Goal: Communication & Community: Answer question/provide support

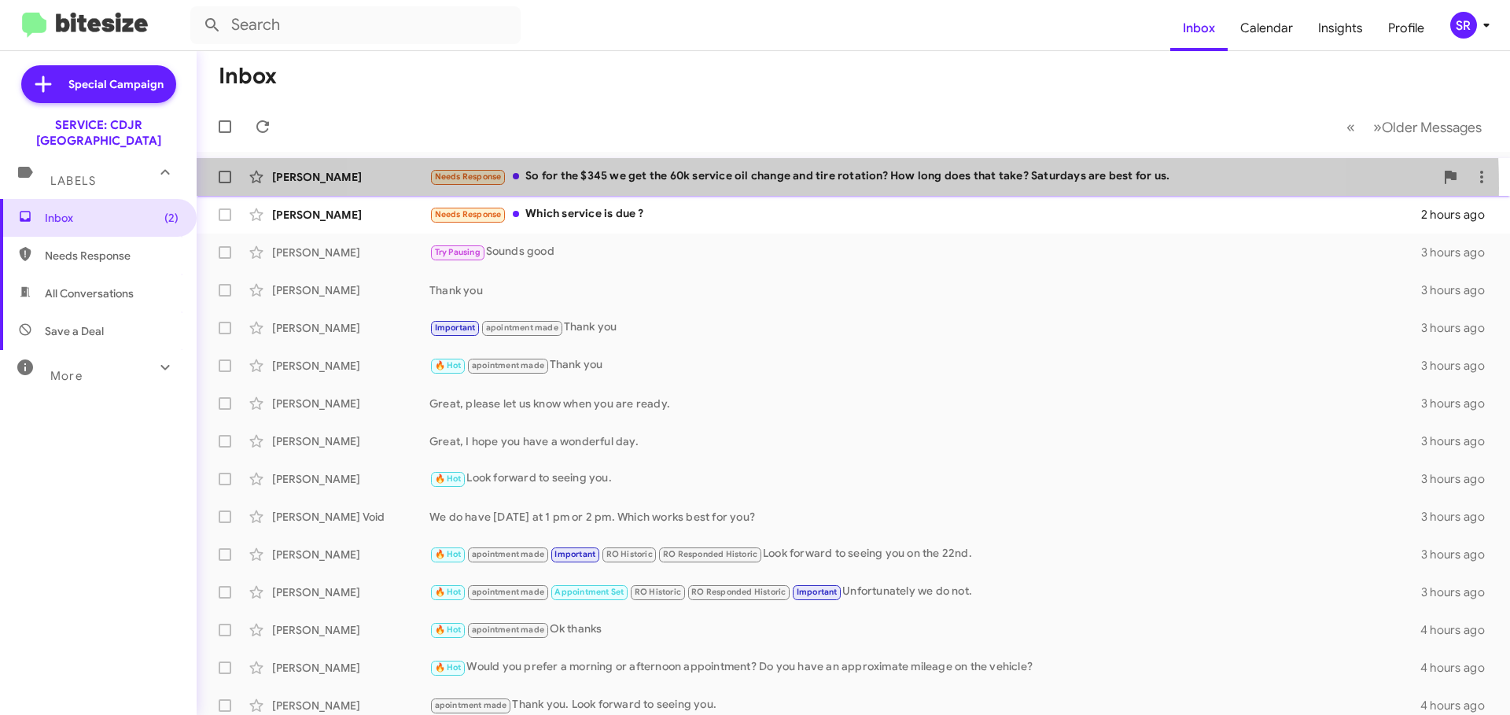
click at [823, 188] on div "[PERSON_NAME] Needs Response So for the $345 we get the 60k service oil change …" at bounding box center [853, 176] width 1288 height 31
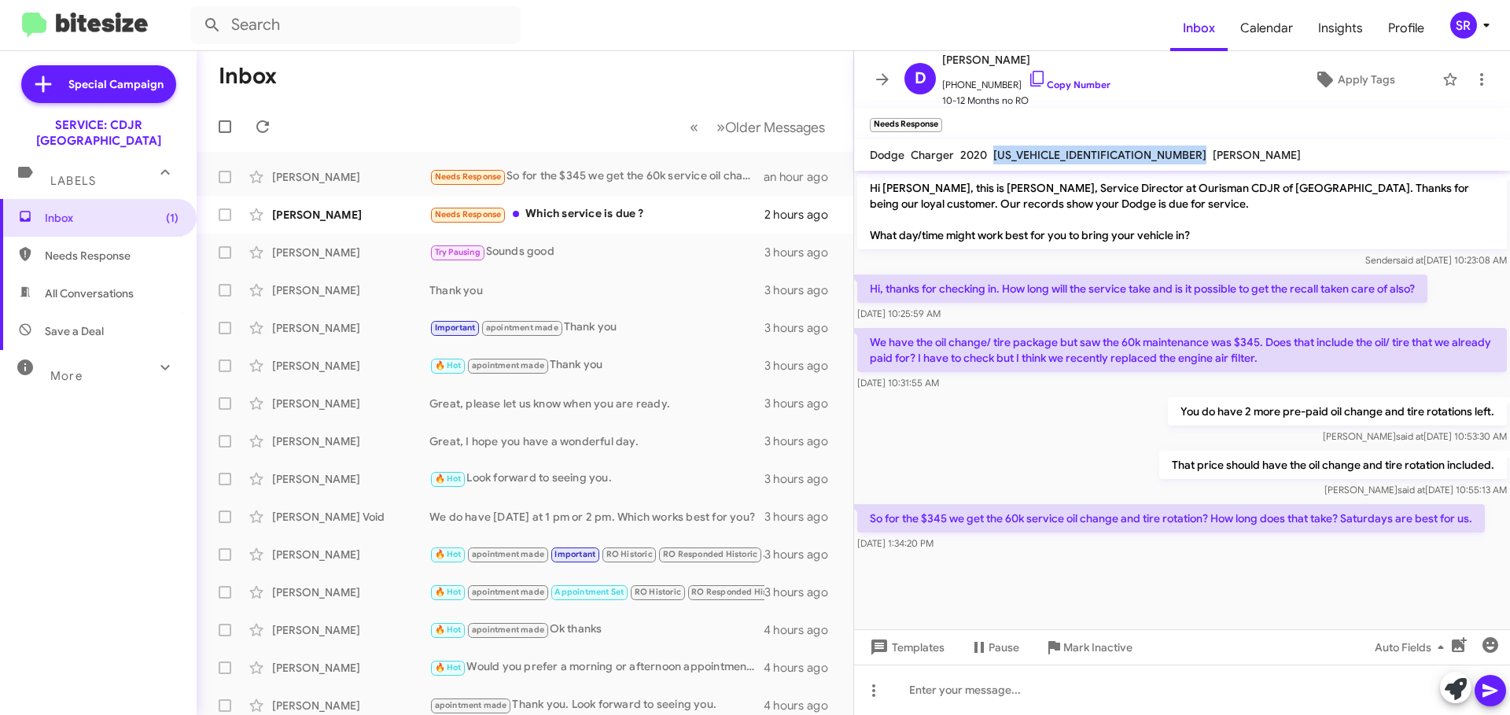
drag, startPoint x: 1106, startPoint y: 151, endPoint x: 992, endPoint y: 155, distance: 114.1
click at [992, 155] on div "Dodge Charger 2020 [US_VEHICLE_IDENTIFICATION_NUMBER] [PERSON_NAME]" at bounding box center [1085, 155] width 437 height 19
copy span "[US_VEHICLE_IDENTIFICATION_NUMBER]"
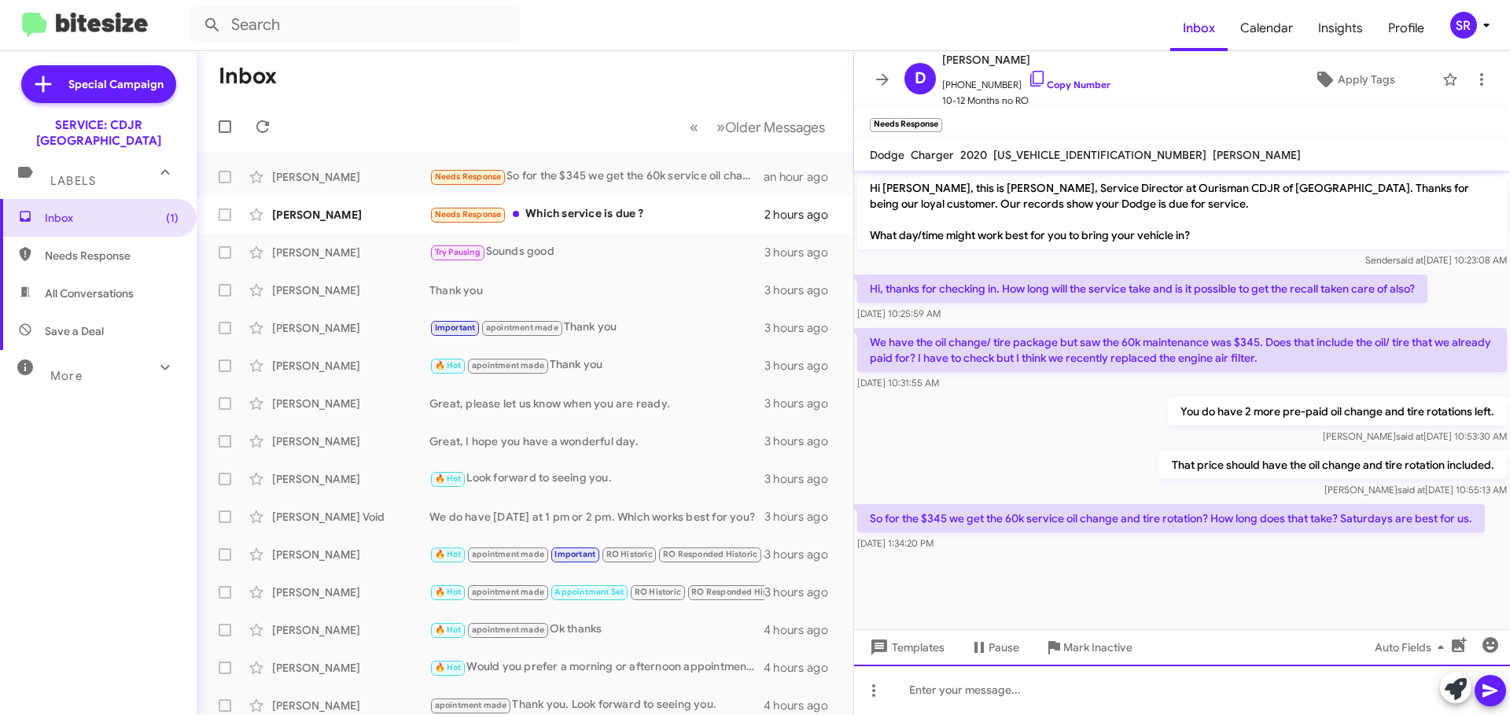
click at [976, 683] on div at bounding box center [1182, 690] width 656 height 50
click at [954, 695] on div at bounding box center [1182, 690] width 656 height 50
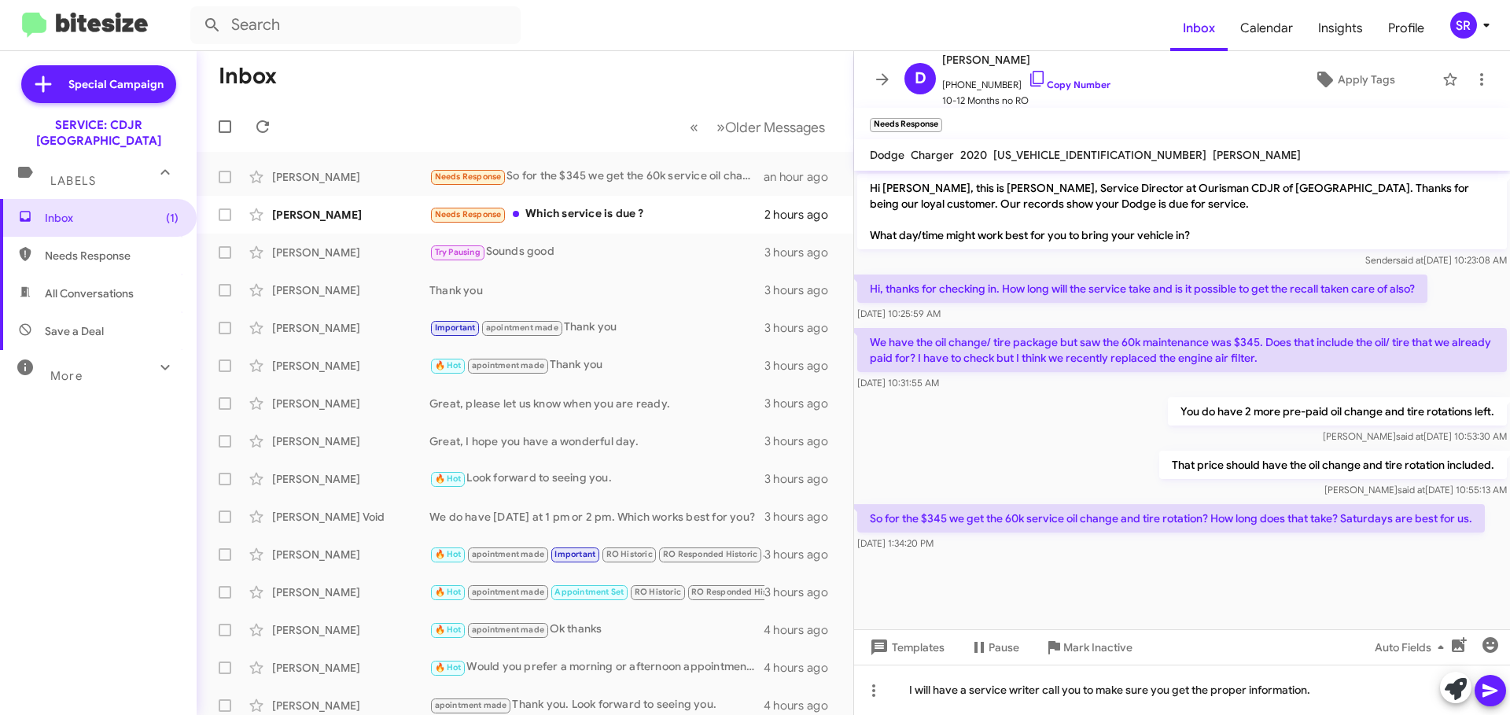
click at [1495, 694] on icon at bounding box center [1490, 690] width 19 height 19
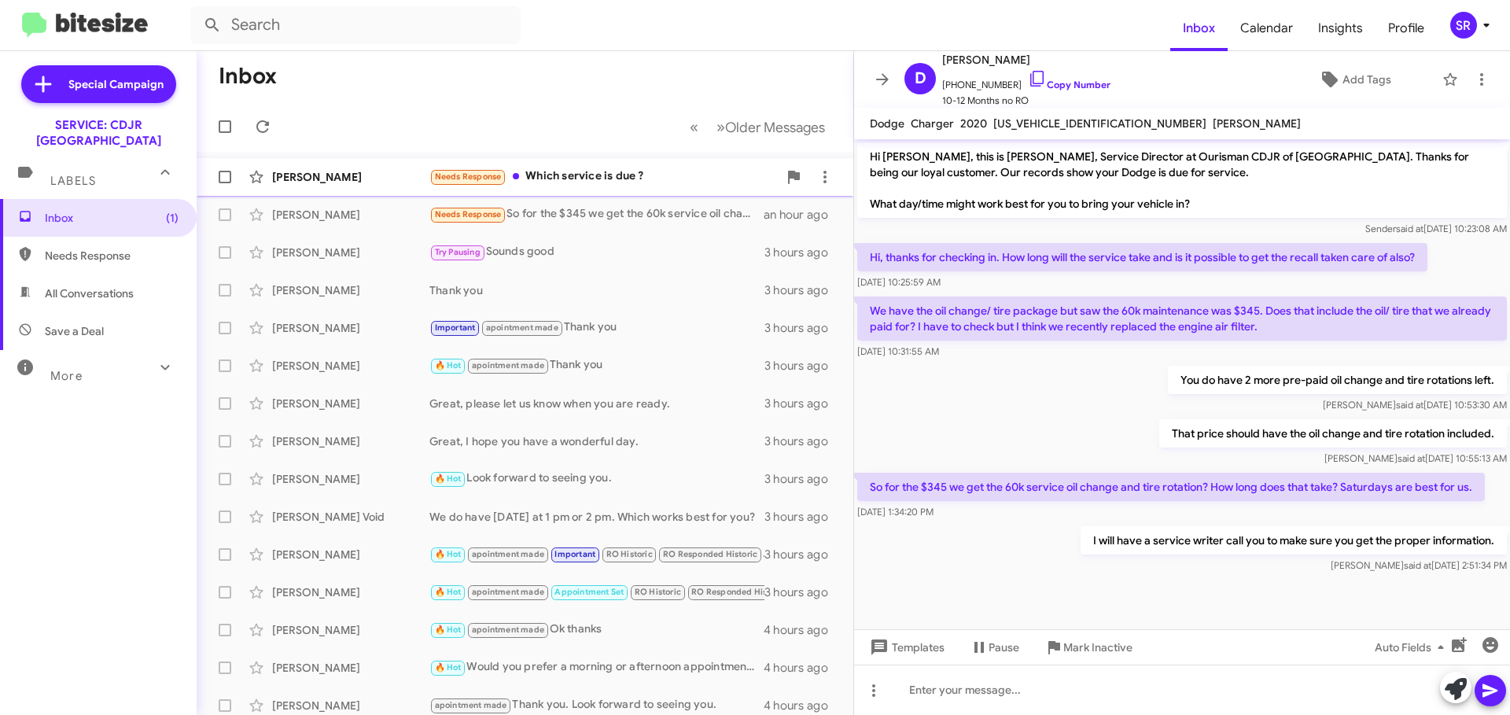
click at [573, 175] on div "Needs Response Which service is due ?" at bounding box center [603, 177] width 348 height 18
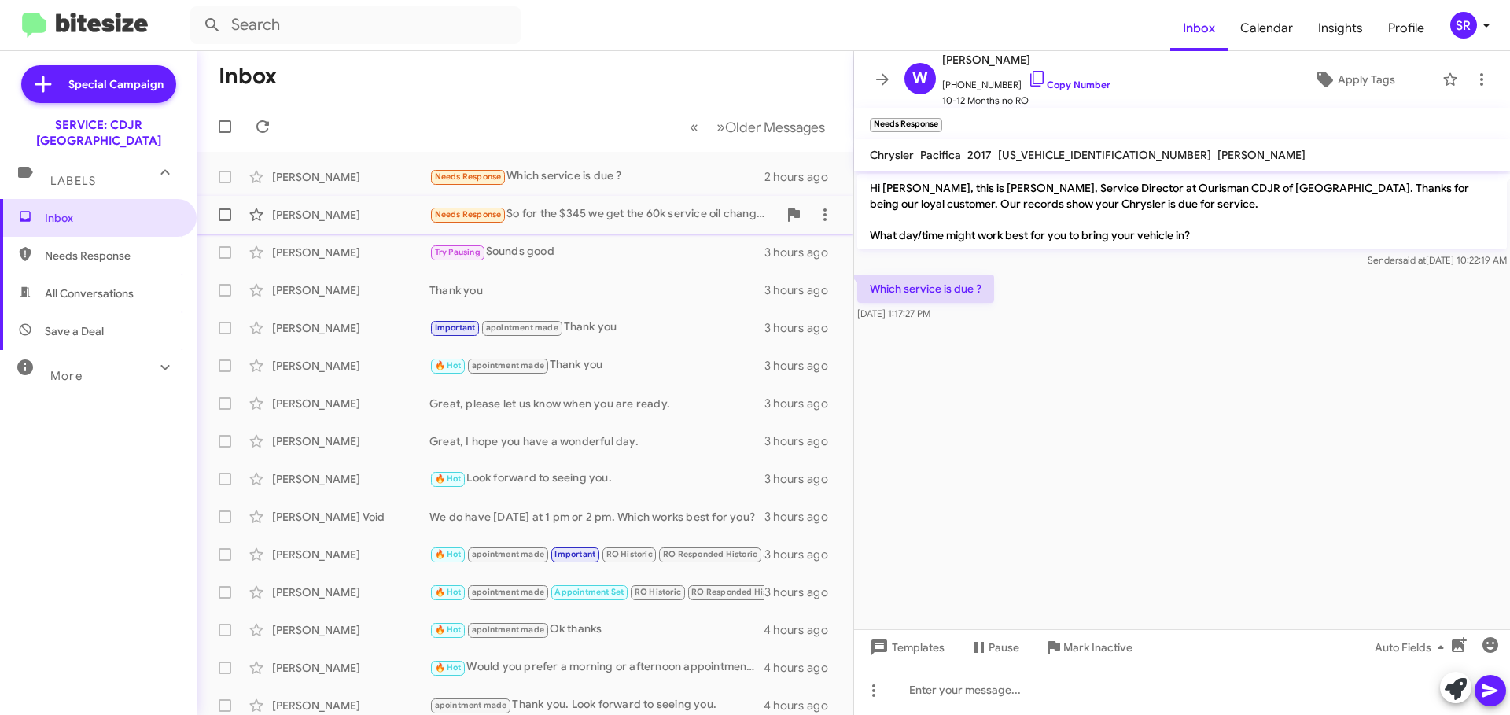
click at [633, 212] on div "Needs Response So for the $345 we get the 60k service oil change and tire rotat…" at bounding box center [603, 214] width 348 height 18
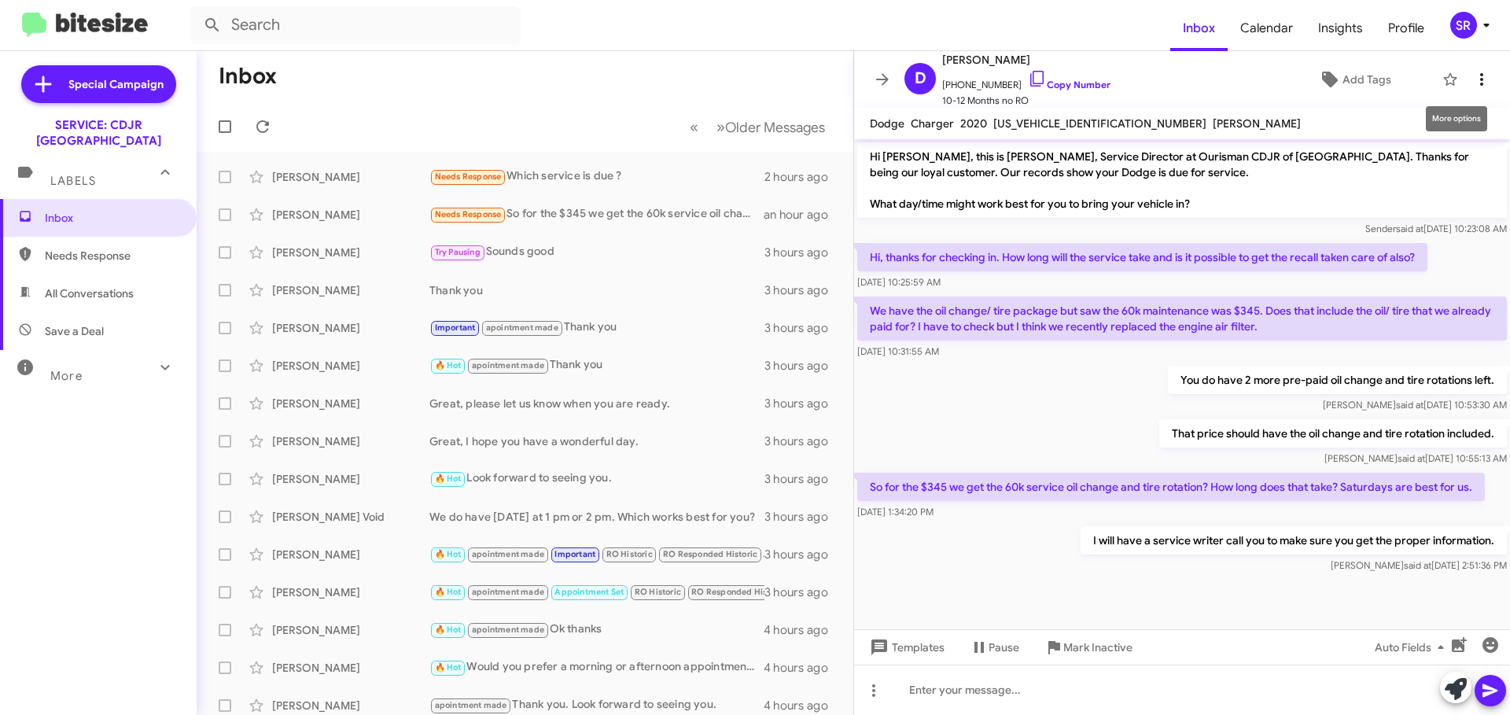
click at [1466, 75] on span at bounding box center [1481, 79] width 31 height 19
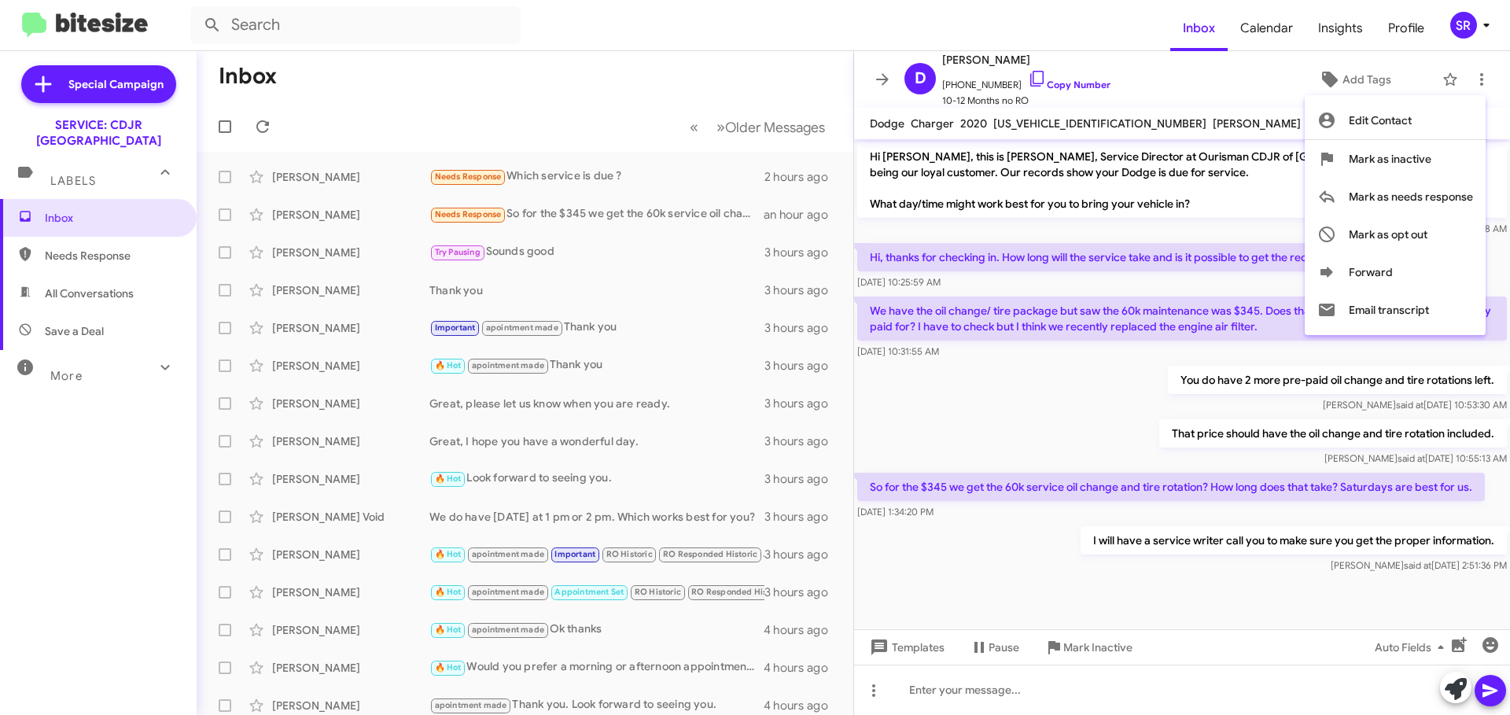
click at [1107, 363] on div at bounding box center [755, 357] width 1510 height 715
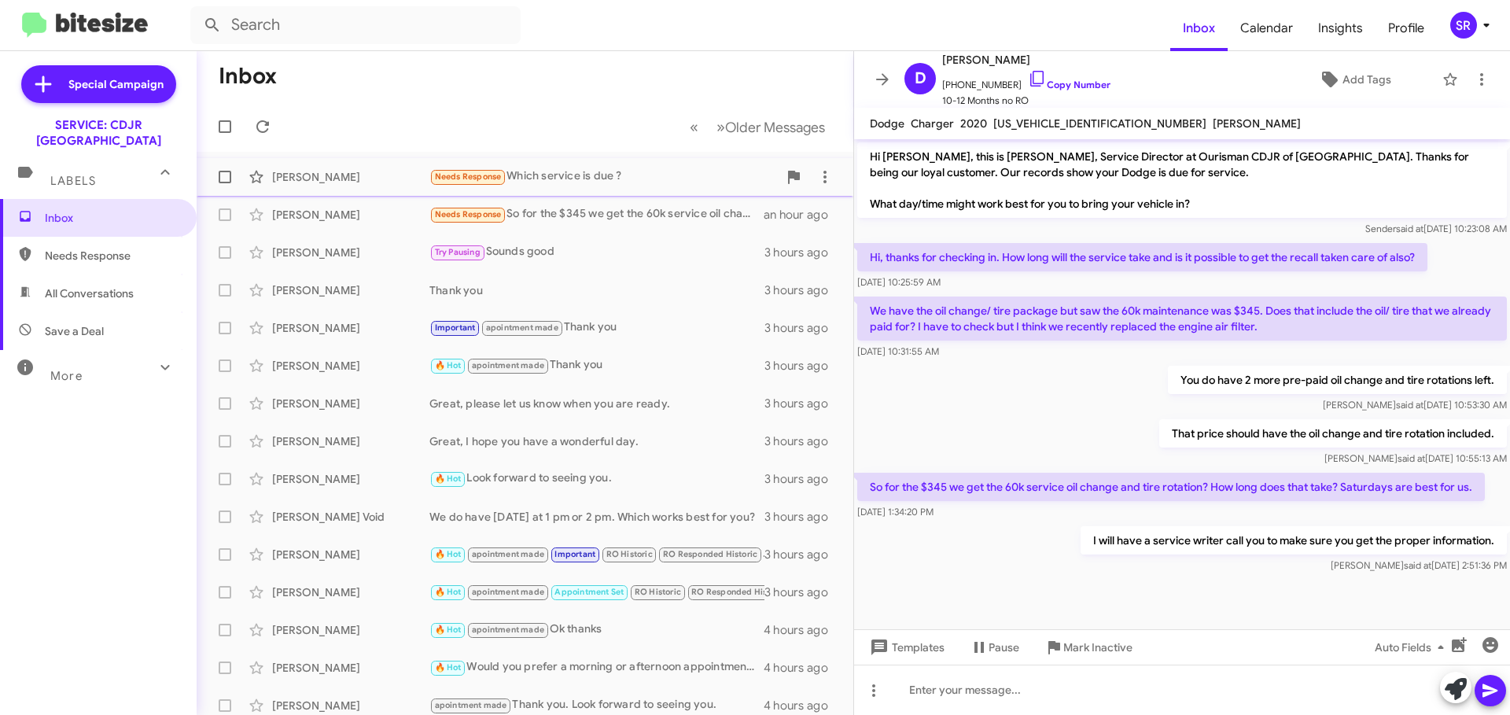
click at [562, 164] on div "[PERSON_NAME] Needs Response Which service is due ? 2 hours ago" at bounding box center [525, 176] width 632 height 31
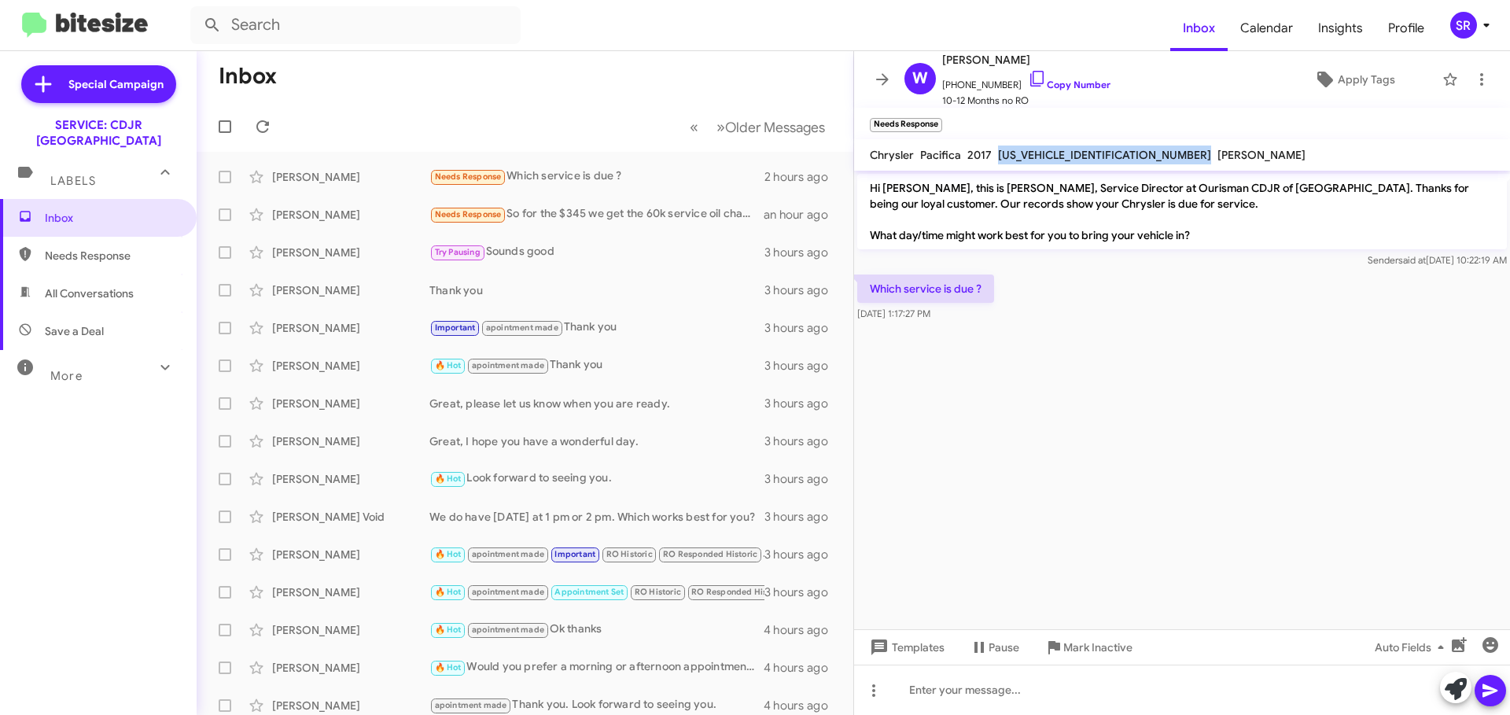
drag, startPoint x: 1113, startPoint y: 153, endPoint x: 998, endPoint y: 157, distance: 114.9
click at [998, 157] on div "Chrysler Pacifica 2017 [US_VEHICLE_IDENTIFICATION_NUMBER] [PERSON_NAME]" at bounding box center [1088, 155] width 442 height 19
copy span "[US_VEHICLE_IDENTIFICATION_NUMBER]"
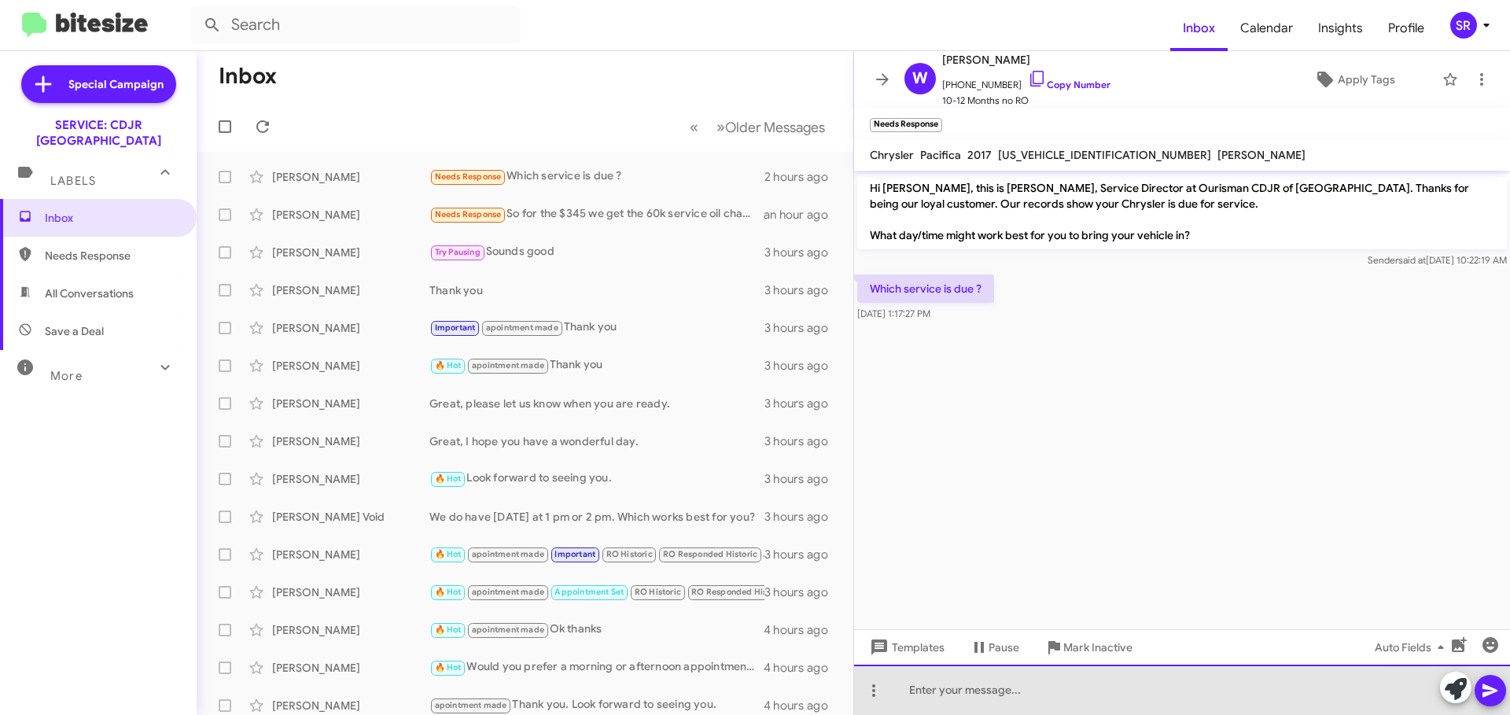
click at [948, 694] on div at bounding box center [1182, 690] width 656 height 50
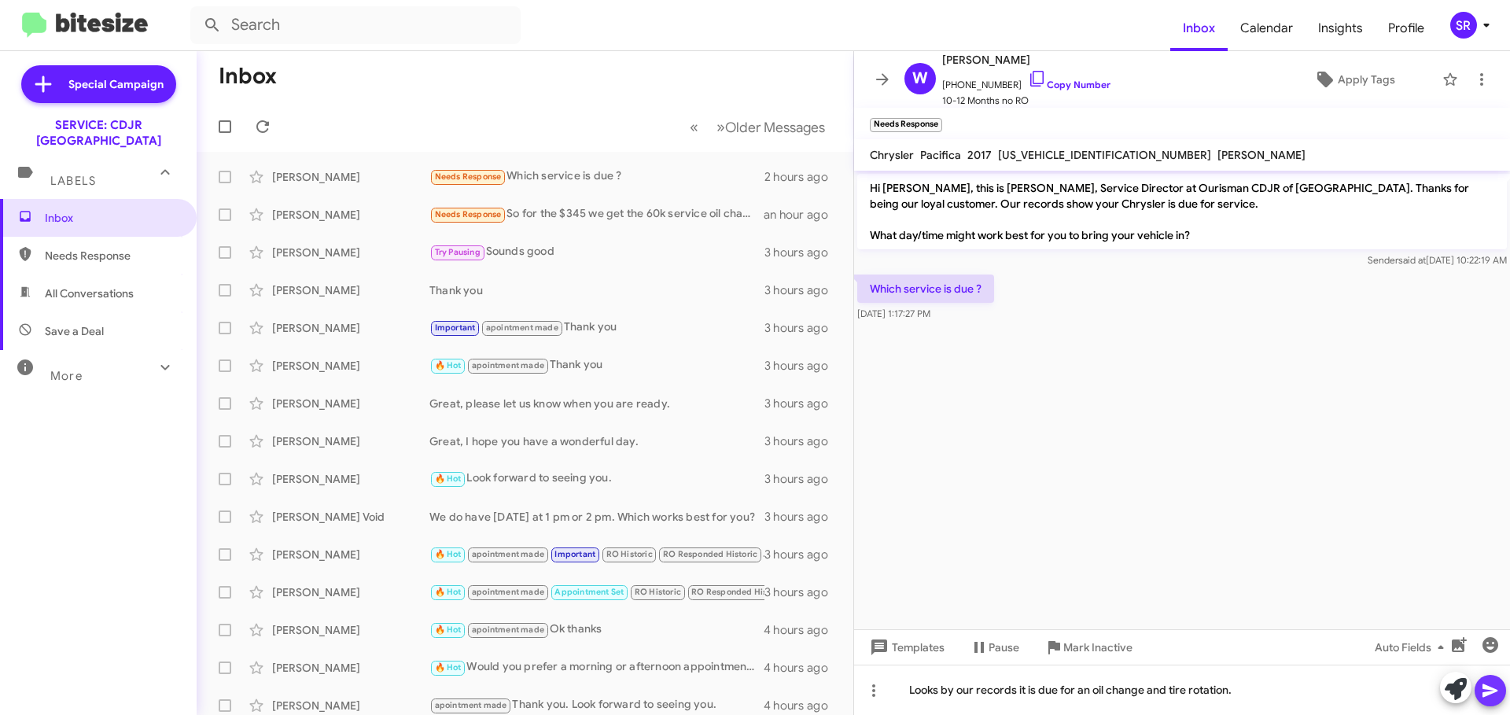
click at [1475, 687] on button at bounding box center [1490, 690] width 31 height 31
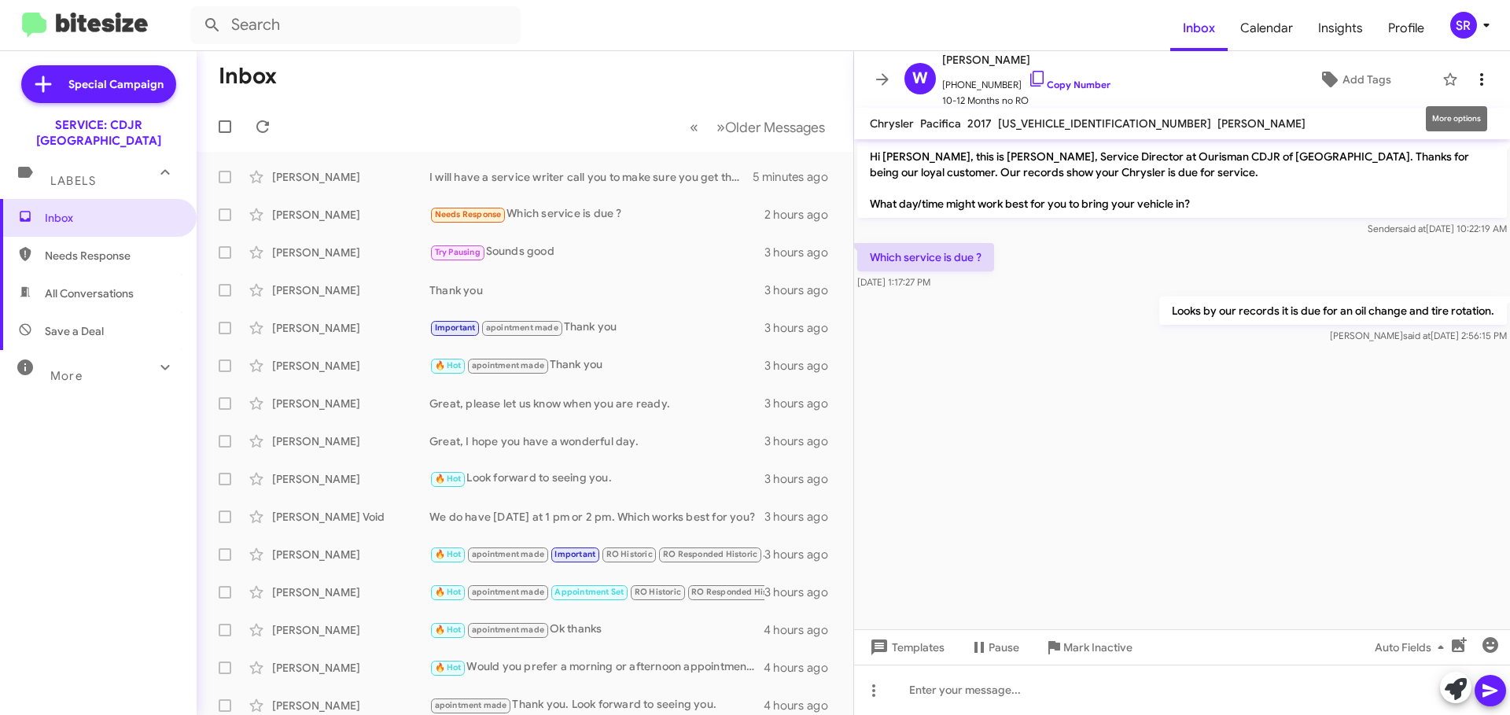
click at [1475, 90] on button at bounding box center [1481, 79] width 31 height 31
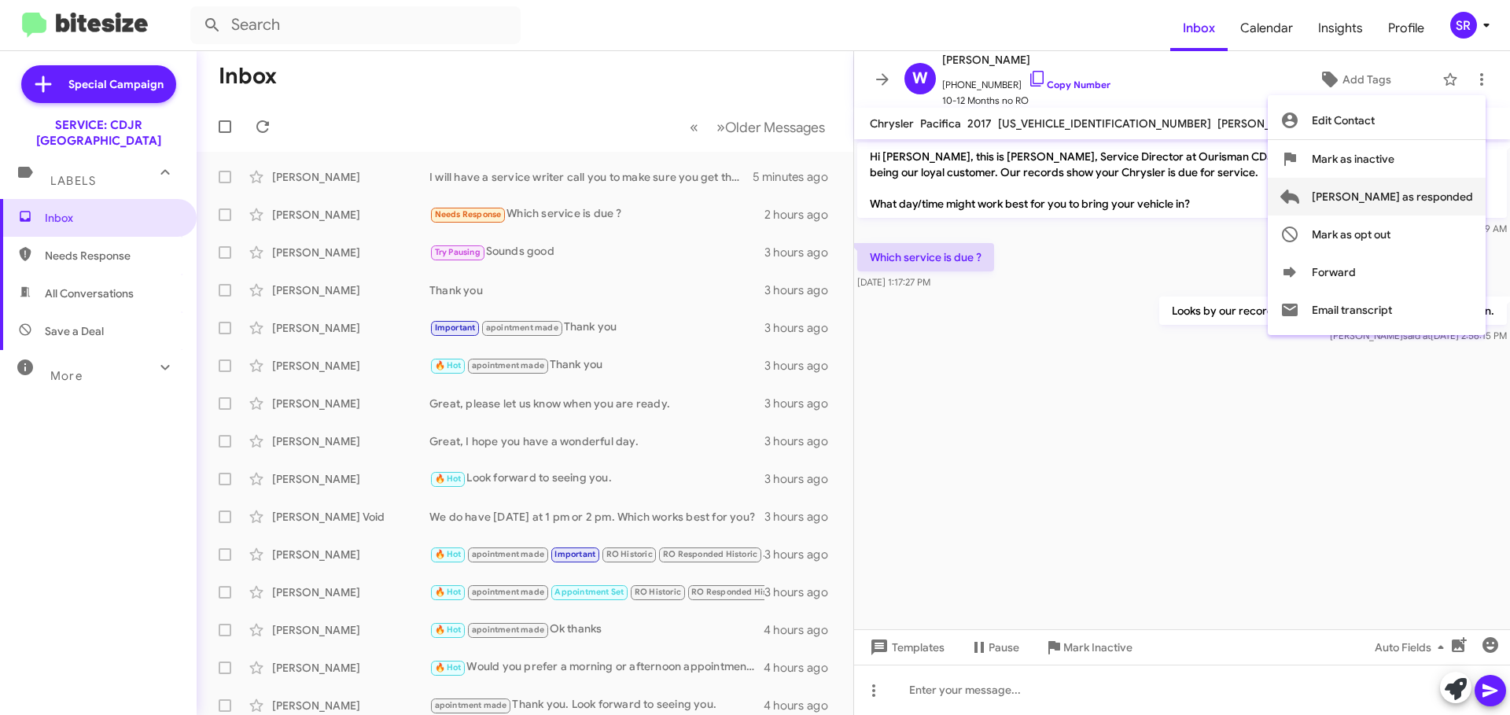
click at [1440, 197] on span "[PERSON_NAME] as responded" at bounding box center [1392, 197] width 161 height 38
